Goal: Information Seeking & Learning: Understand process/instructions

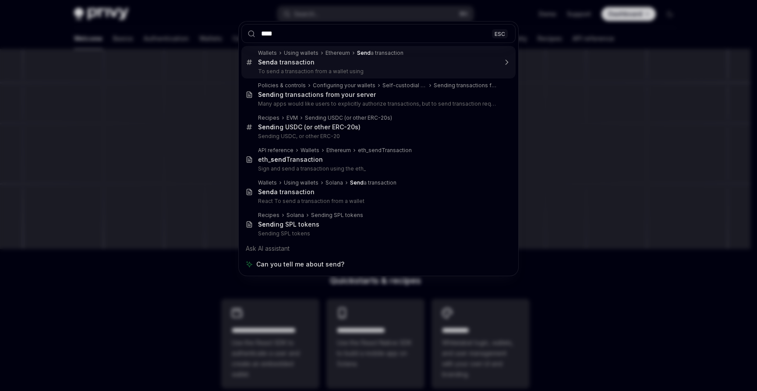
type input "*****"
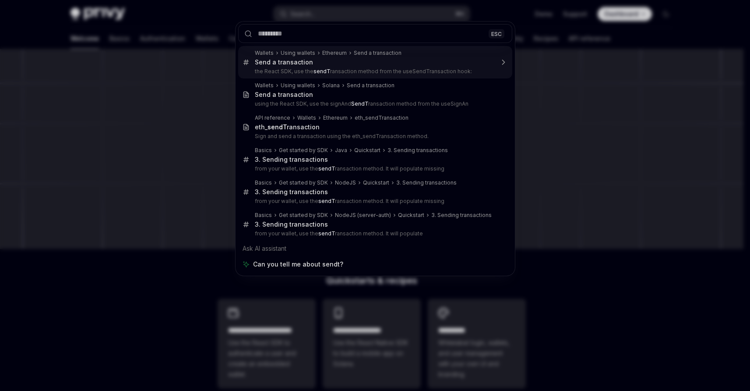
type textarea "*"
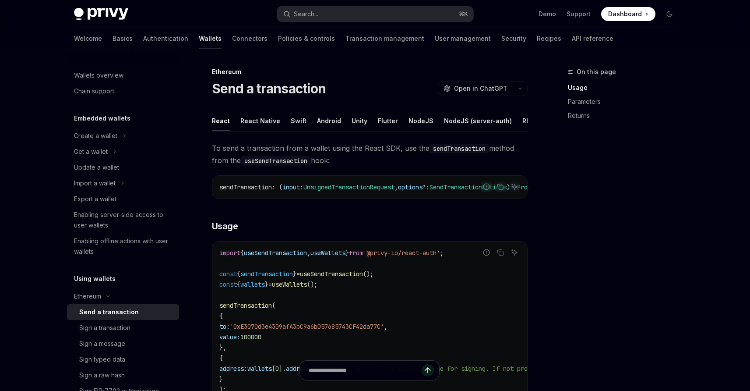
scroll to position [49, 0]
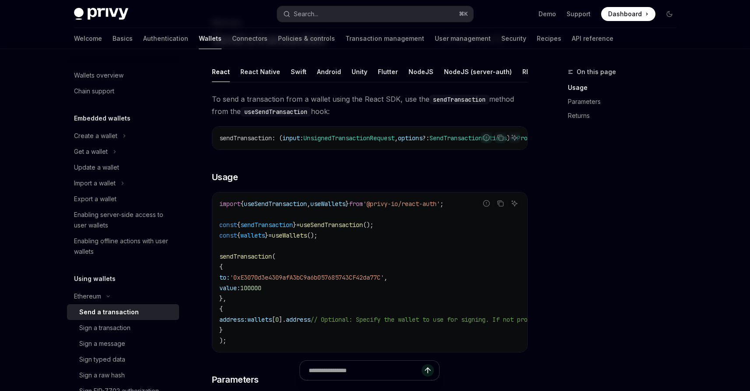
click at [293, 218] on code "import { useSendTransaction , useWallets } from '@privy-io/react-auth' ; const …" at bounding box center [448, 271] width 459 height 147
click at [295, 208] on span "useSendTransaction" at bounding box center [275, 204] width 63 height 8
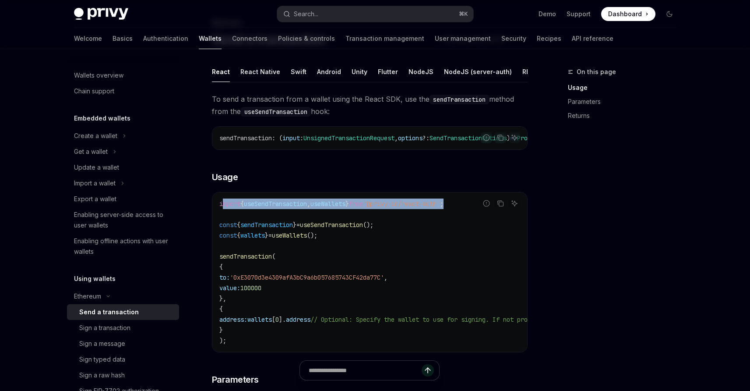
drag, startPoint x: 472, startPoint y: 215, endPoint x: 224, endPoint y: 215, distance: 247.8
click at [224, 215] on code "import { useSendTransaction , useWallets } from '@privy-io/react-auth' ; const …" at bounding box center [448, 271] width 459 height 147
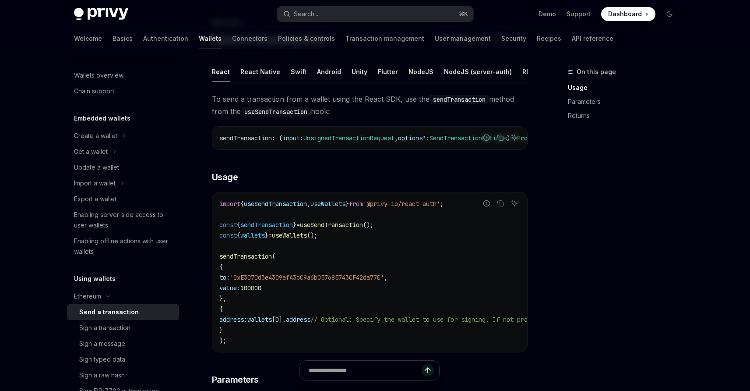
click at [311, 223] on code "import { useSendTransaction , useWallets } from '@privy-io/react-auth' ; const …" at bounding box center [448, 271] width 459 height 147
click at [310, 14] on div "Search..." at bounding box center [306, 14] width 25 height 11
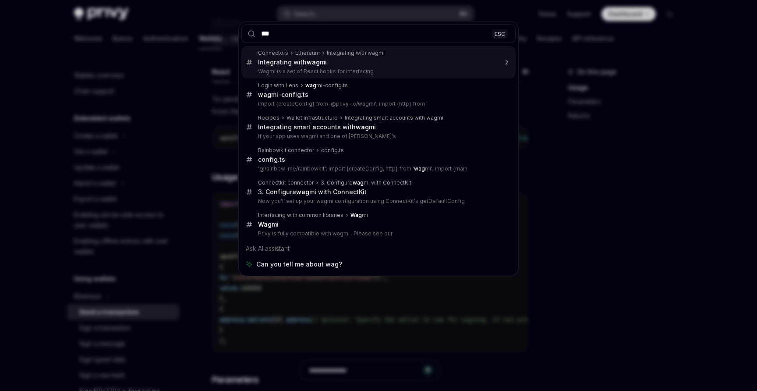
type input "****"
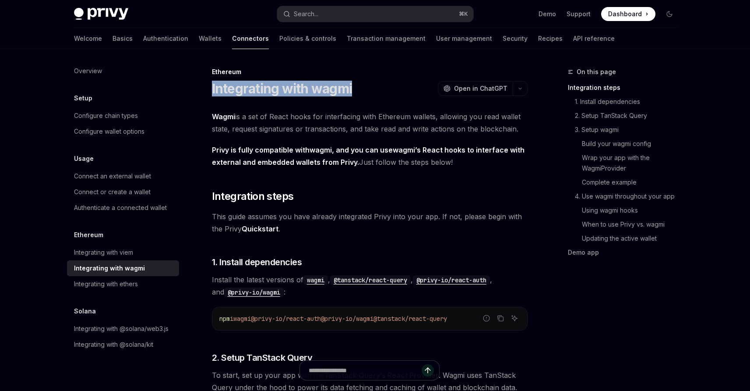
drag, startPoint x: 355, startPoint y: 92, endPoint x: 209, endPoint y: 86, distance: 145.9
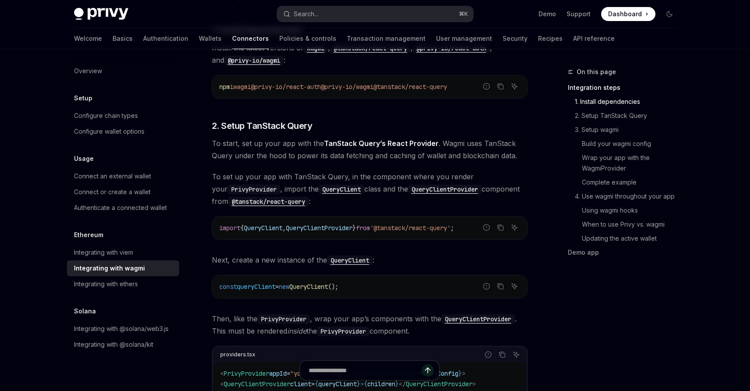
scroll to position [234, 0]
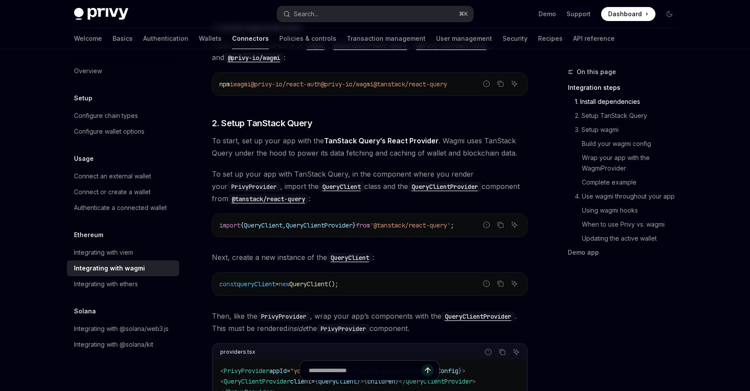
click at [425, 226] on span "'@tanstack/react-query'" at bounding box center [410, 225] width 81 height 8
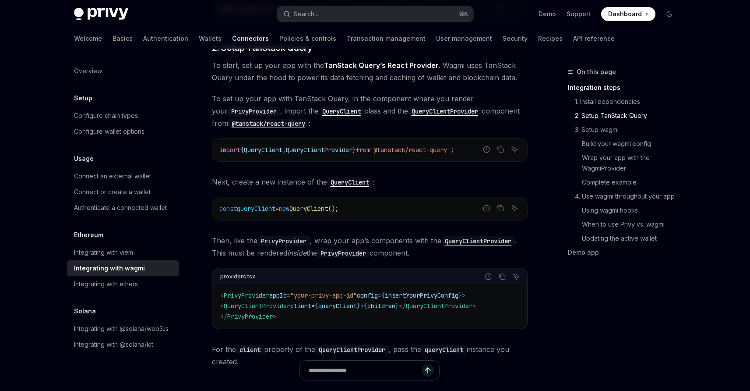
scroll to position [367, 0]
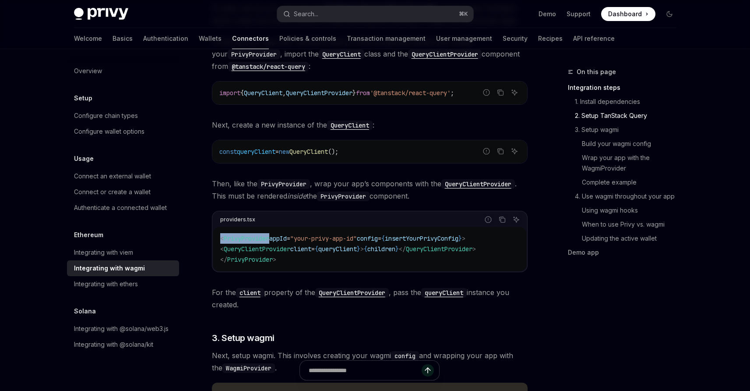
drag, startPoint x: 221, startPoint y: 238, endPoint x: 272, endPoint y: 238, distance: 51.2
click at [272, 238] on span "< PrivyProvider appId = "your-privy-app-id" config = { insertYourPrivyConfig } >" at bounding box center [342, 238] width 245 height 8
click at [224, 247] on span "<" at bounding box center [222, 249] width 4 height 8
drag, startPoint x: 227, startPoint y: 248, endPoint x: 291, endPoint y: 247, distance: 63.9
click at [291, 247] on span "< QueryClientProvider client = { queryClient } > { children } </ QueryClientPro…" at bounding box center [348, 249] width 256 height 8
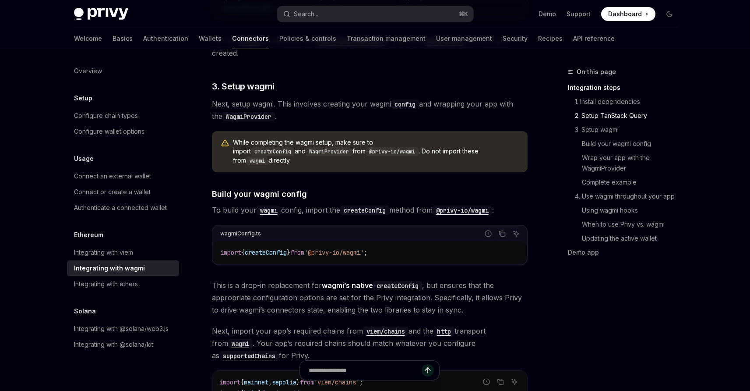
scroll to position [620, 0]
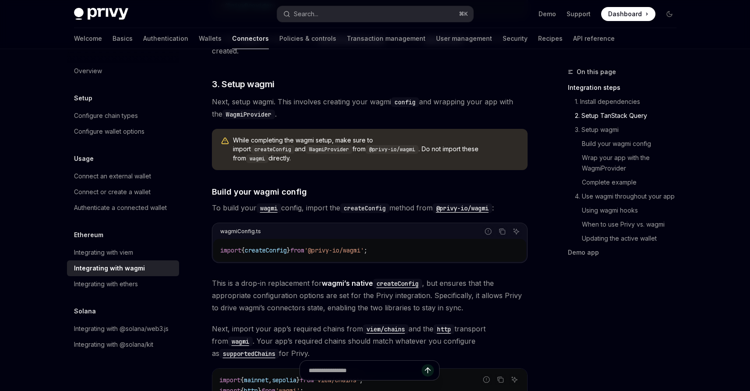
click at [284, 245] on code "import { createConfig } from '@privy-io/wagmi' ;" at bounding box center [369, 250] width 299 height 11
click at [285, 246] on span "createConfig" at bounding box center [266, 250] width 42 height 8
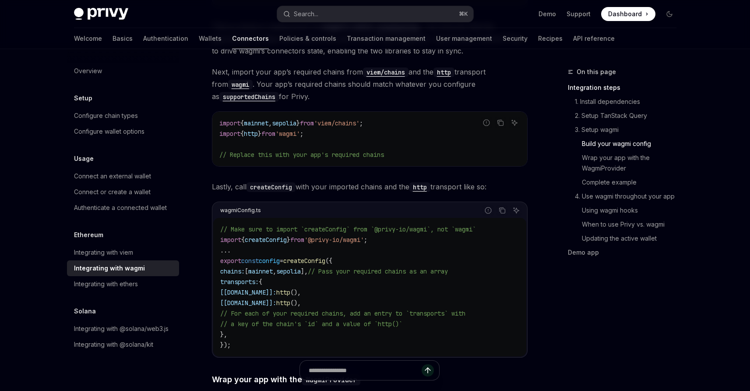
scroll to position [877, 0]
click at [301, 267] on span "sepolia" at bounding box center [288, 271] width 25 height 8
drag, startPoint x: 356, startPoint y: 248, endPoint x: 308, endPoint y: 248, distance: 48.2
click at [328, 249] on code "// Make sure to import `createConfig` from `@privy-io/wagmi`, not `wagmi` impor…" at bounding box center [369, 286] width 299 height 126
click at [301, 288] on span "()," at bounding box center [295, 292] width 11 height 8
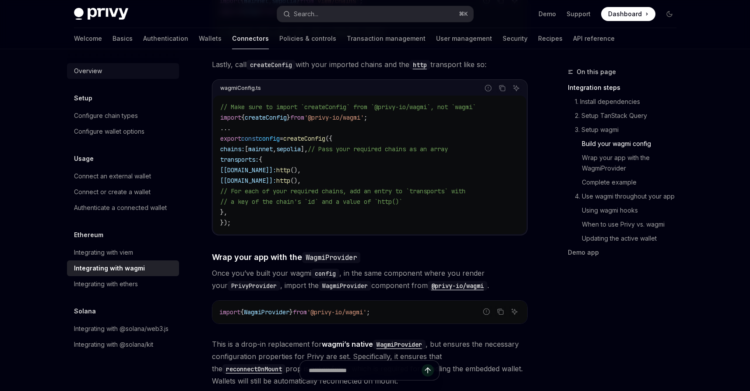
scroll to position [999, 0]
click at [143, 39] on link "Authentication" at bounding box center [165, 38] width 45 height 21
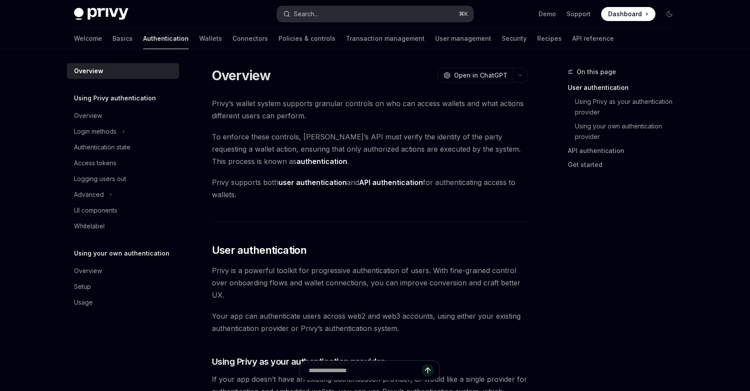
click at [353, 18] on button "Search... ⌘ K" at bounding box center [375, 14] width 196 height 16
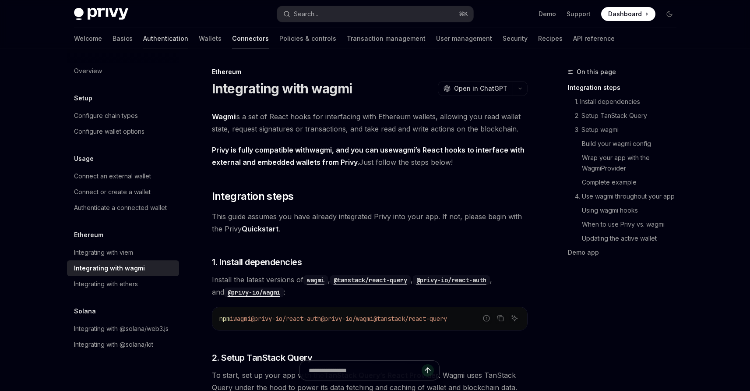
click at [143, 45] on link "Authentication" at bounding box center [165, 38] width 45 height 21
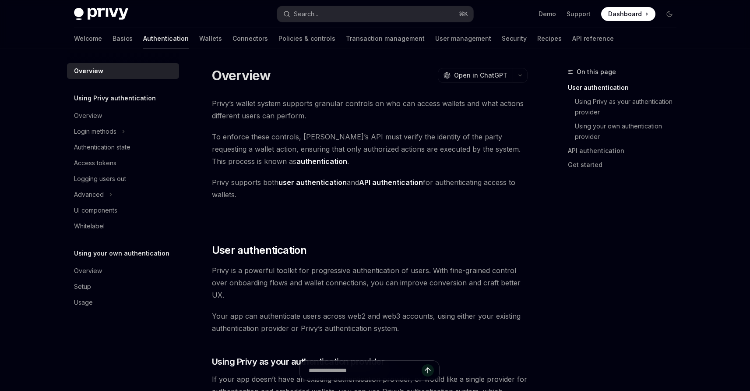
type textarea "*"
